Goal: Task Accomplishment & Management: Complete application form

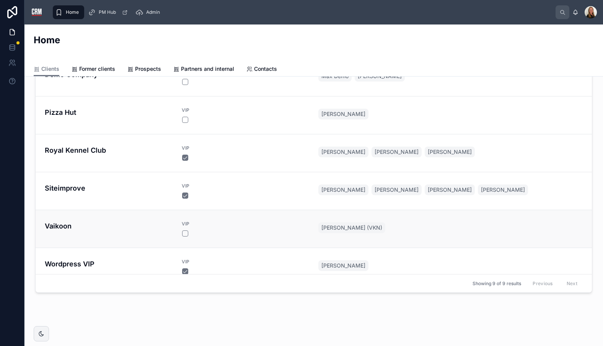
scroll to position [101, 0]
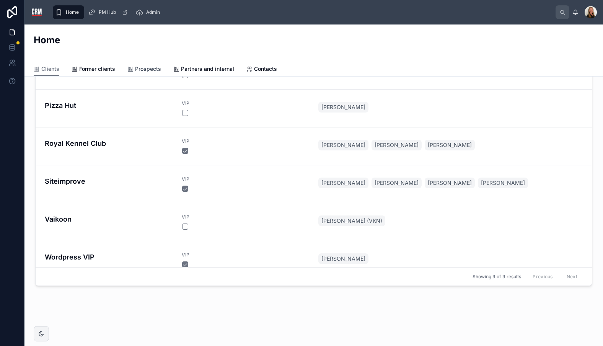
click at [143, 68] on span "Prospects" at bounding box center [148, 69] width 26 height 8
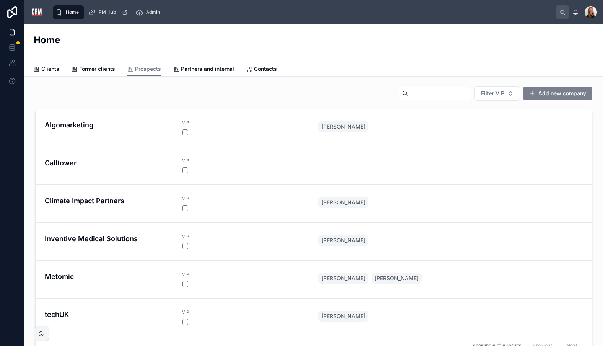
click at [560, 94] on button "Add new company" at bounding box center [557, 94] width 69 height 14
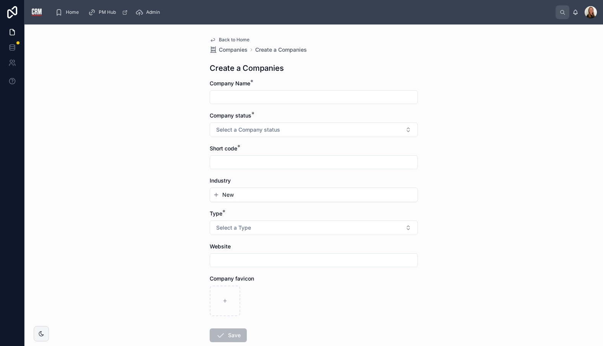
click at [276, 95] on input "text" at bounding box center [314, 97] width 208 height 11
type input "*****"
click at [294, 127] on button "Select a Company status" at bounding box center [314, 130] width 208 height 15
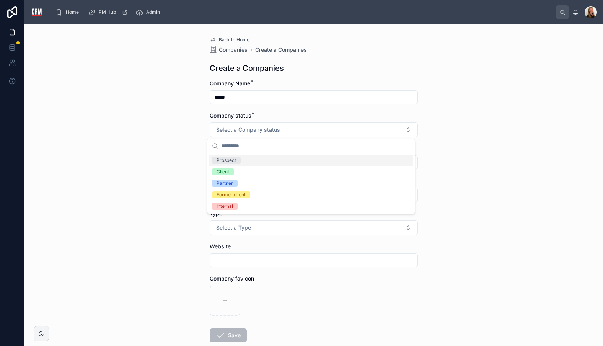
click at [256, 157] on div "Prospect" at bounding box center [311, 160] width 204 height 11
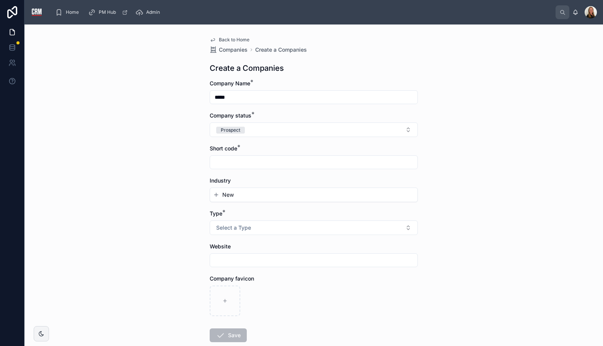
click at [275, 161] on input "text" at bounding box center [314, 162] width 208 height 11
type input "***"
click at [263, 196] on button "New" at bounding box center [313, 195] width 201 height 8
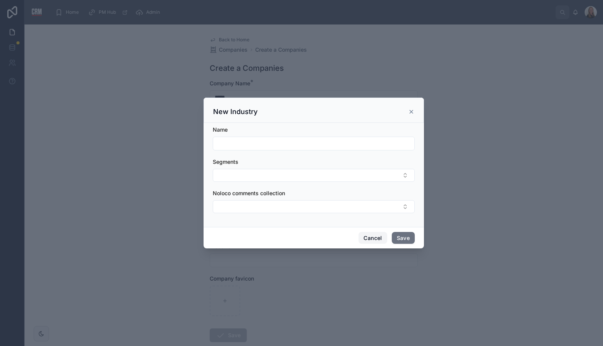
click at [375, 239] on button "Cancel" at bounding box center [373, 238] width 28 height 12
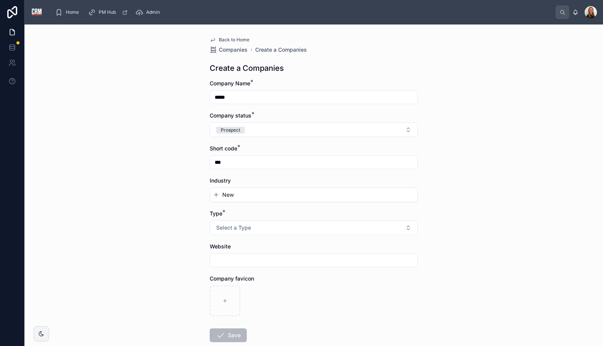
click at [213, 194] on icon "button" at bounding box center [216, 195] width 6 height 6
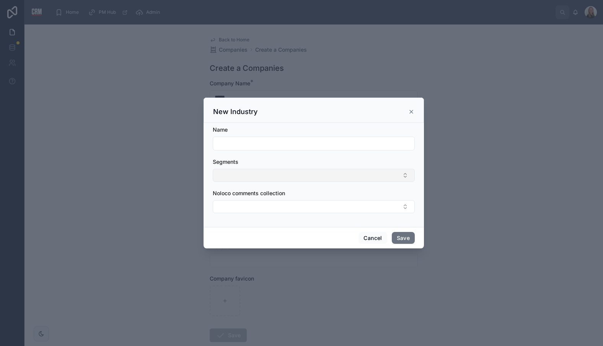
click at [357, 178] on button "Select Button" at bounding box center [314, 175] width 202 height 13
click at [375, 149] on div at bounding box center [314, 144] width 202 height 14
click at [371, 241] on button "Cancel" at bounding box center [373, 238] width 28 height 12
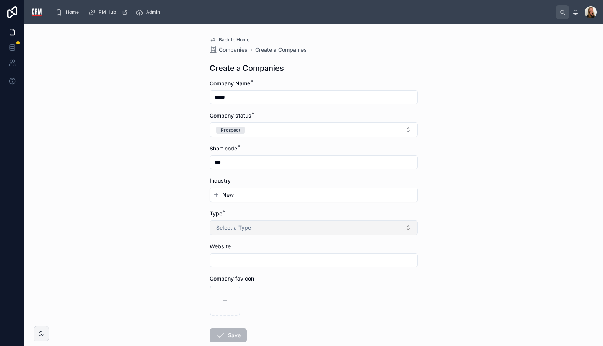
click at [382, 230] on button "Select a Type" at bounding box center [314, 228] width 208 height 15
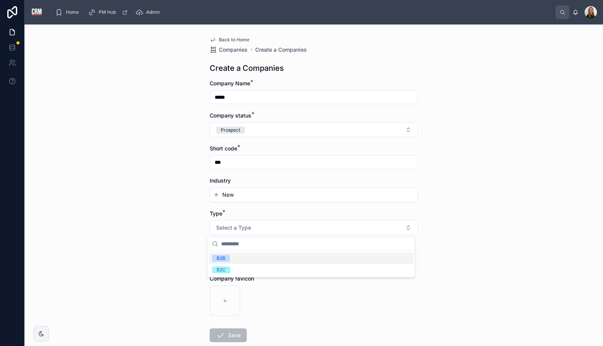
click at [266, 258] on div "B2B" at bounding box center [311, 258] width 204 height 11
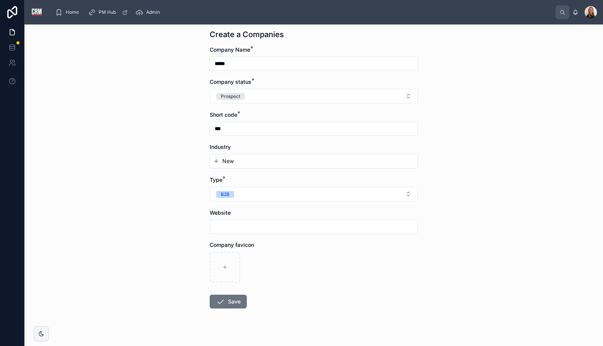
scroll to position [45, 0]
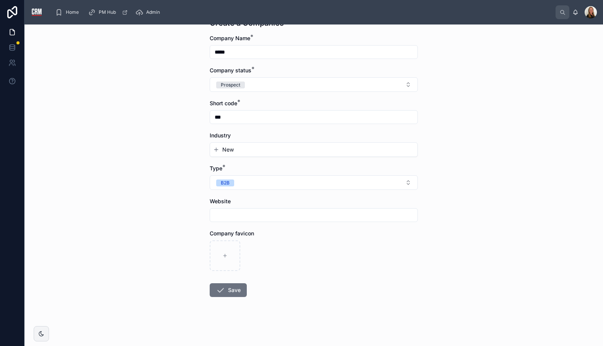
click at [279, 212] on input "text" at bounding box center [314, 215] width 208 height 11
paste input "**********"
type input "*********"
click at [294, 270] on div at bounding box center [314, 255] width 208 height 31
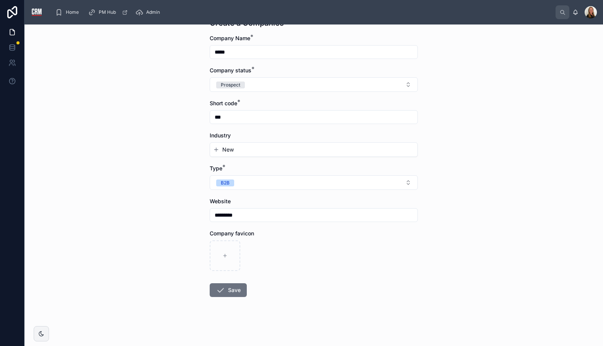
click at [234, 289] on button "Save" at bounding box center [228, 290] width 37 height 14
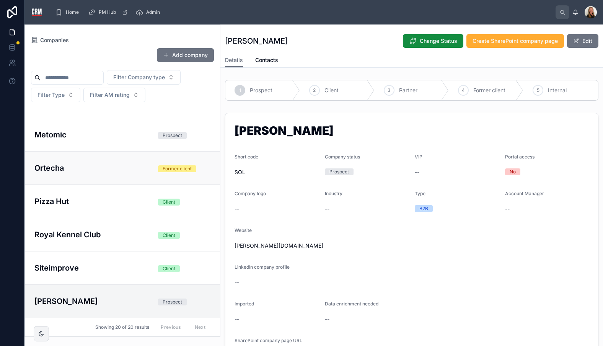
scroll to position [310, 0]
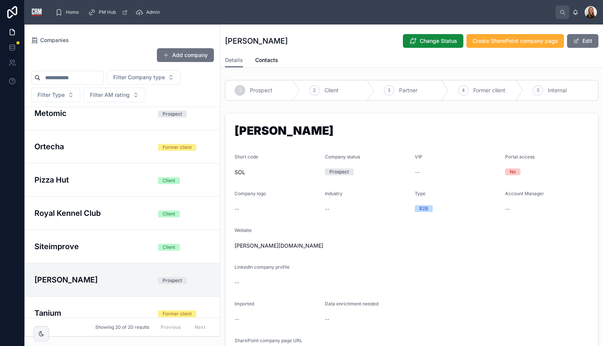
click at [120, 274] on h3 "[PERSON_NAME]" at bounding box center [91, 279] width 114 height 11
click at [519, 41] on span "Create SharePoint company page" at bounding box center [515, 41] width 85 height 8
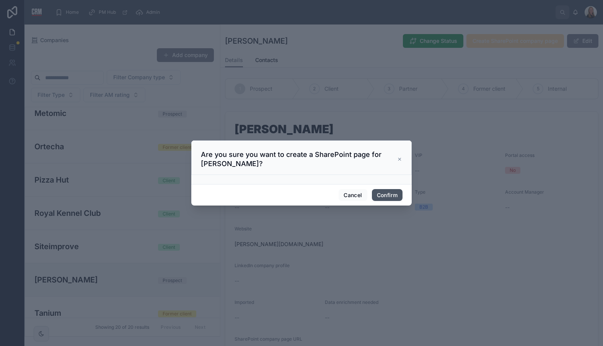
click at [389, 196] on button "Confirm" at bounding box center [387, 195] width 31 height 12
